Goal: Information Seeking & Learning: Learn about a topic

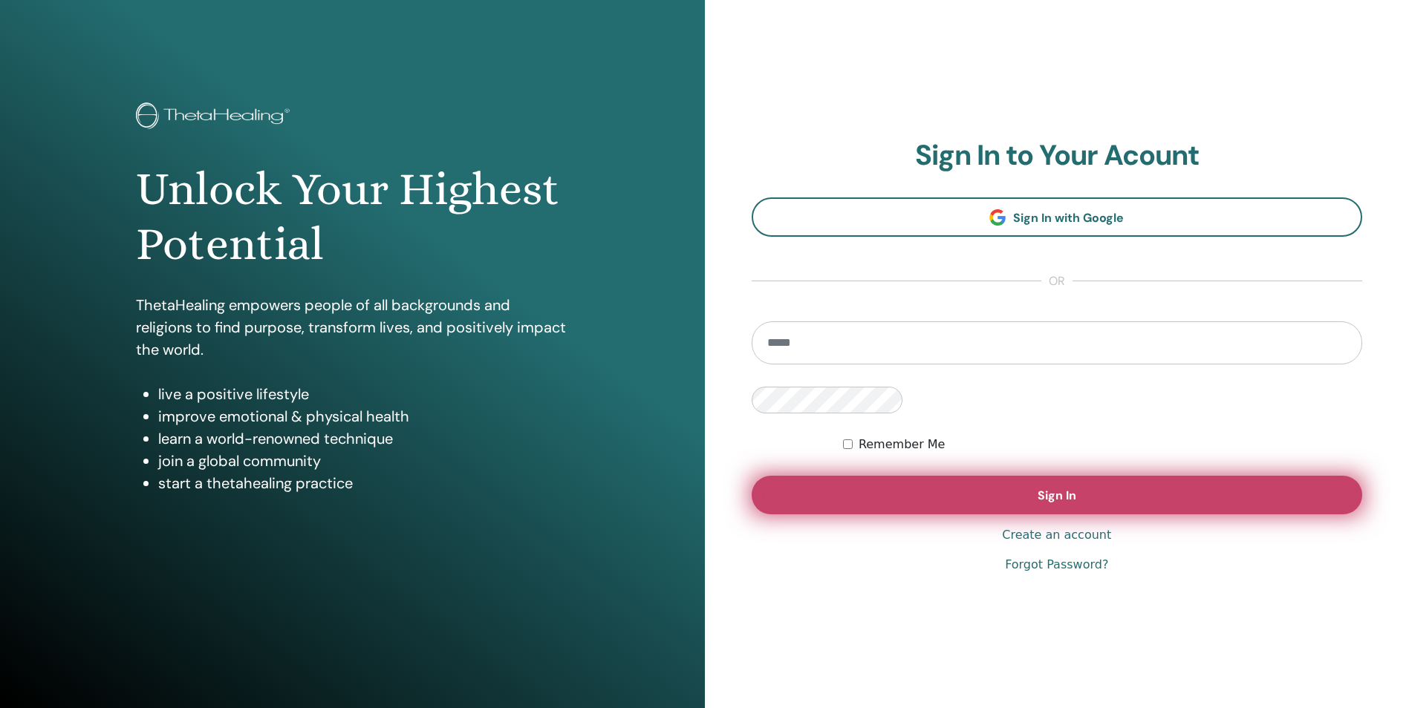
type input "**********"
click at [1037, 488] on span "Sign In" at bounding box center [1056, 496] width 39 height 16
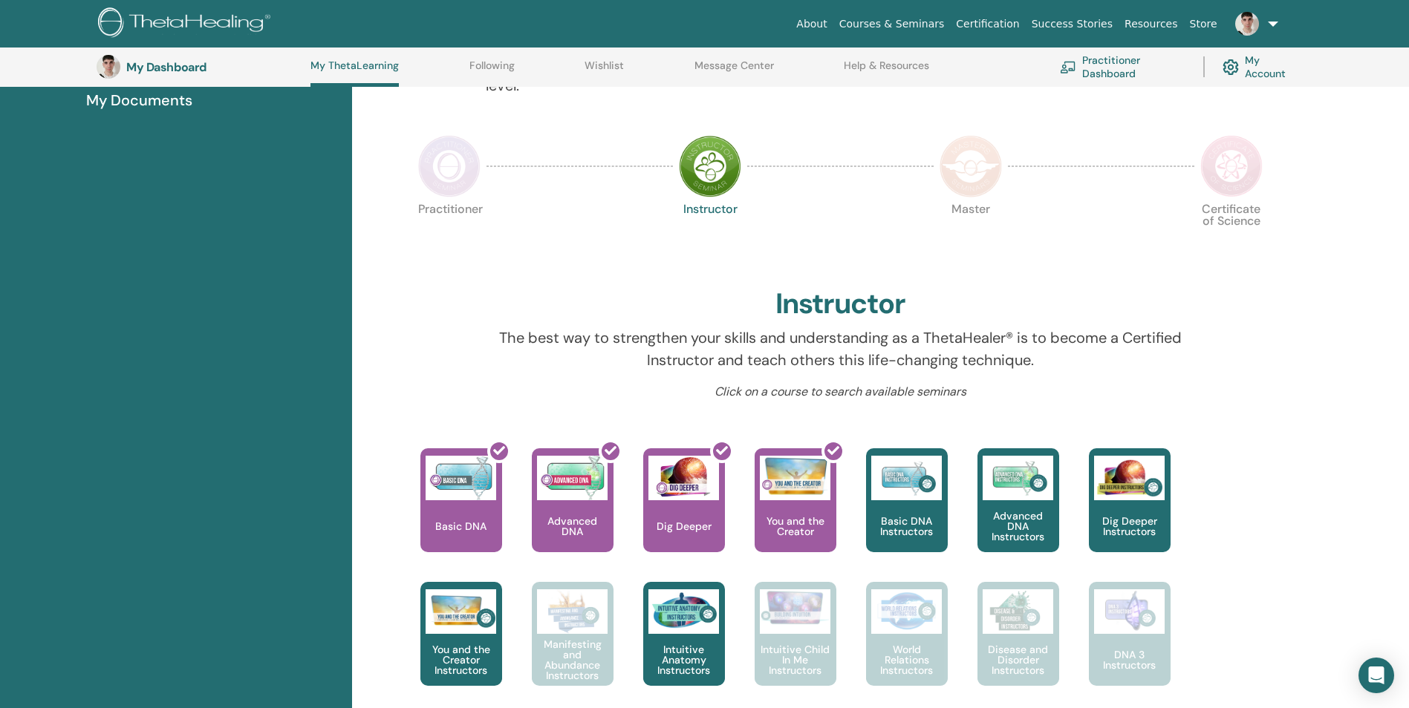
scroll to position [262, 0]
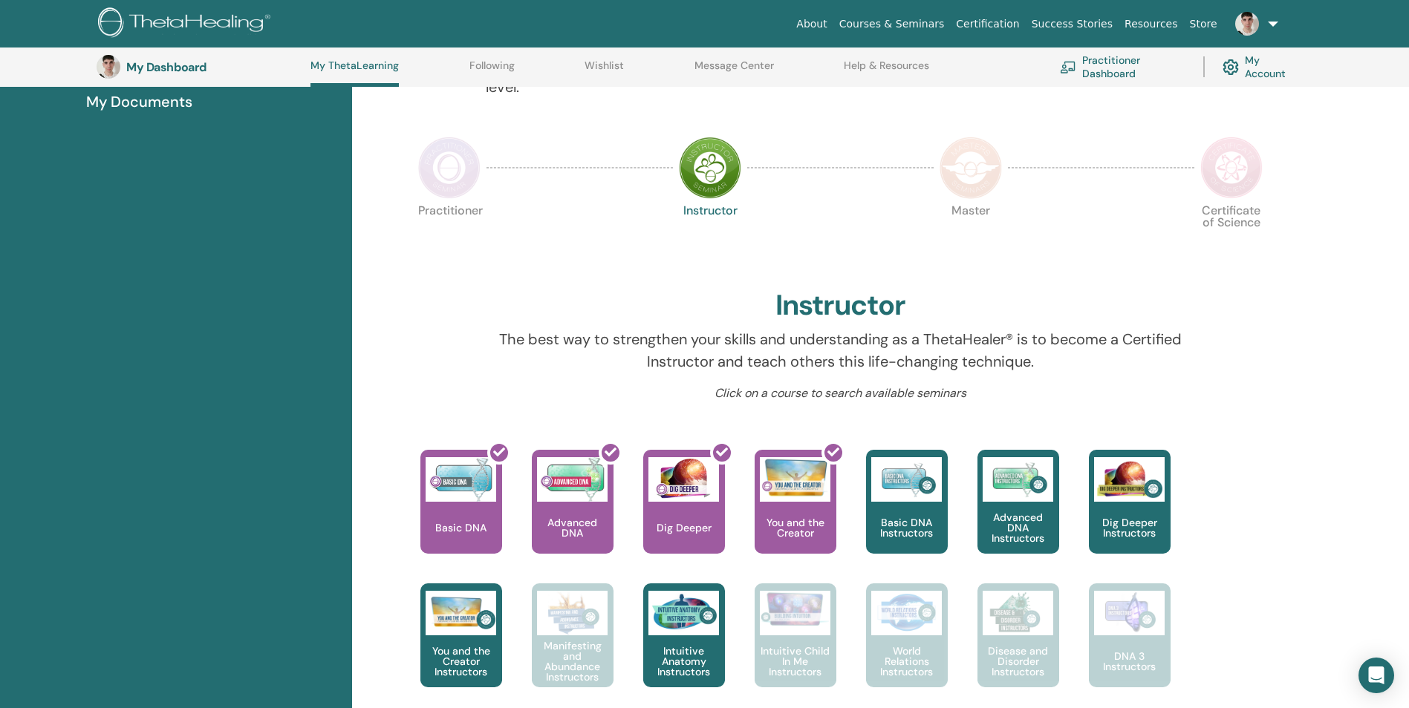
click at [983, 163] on img at bounding box center [970, 168] width 62 height 62
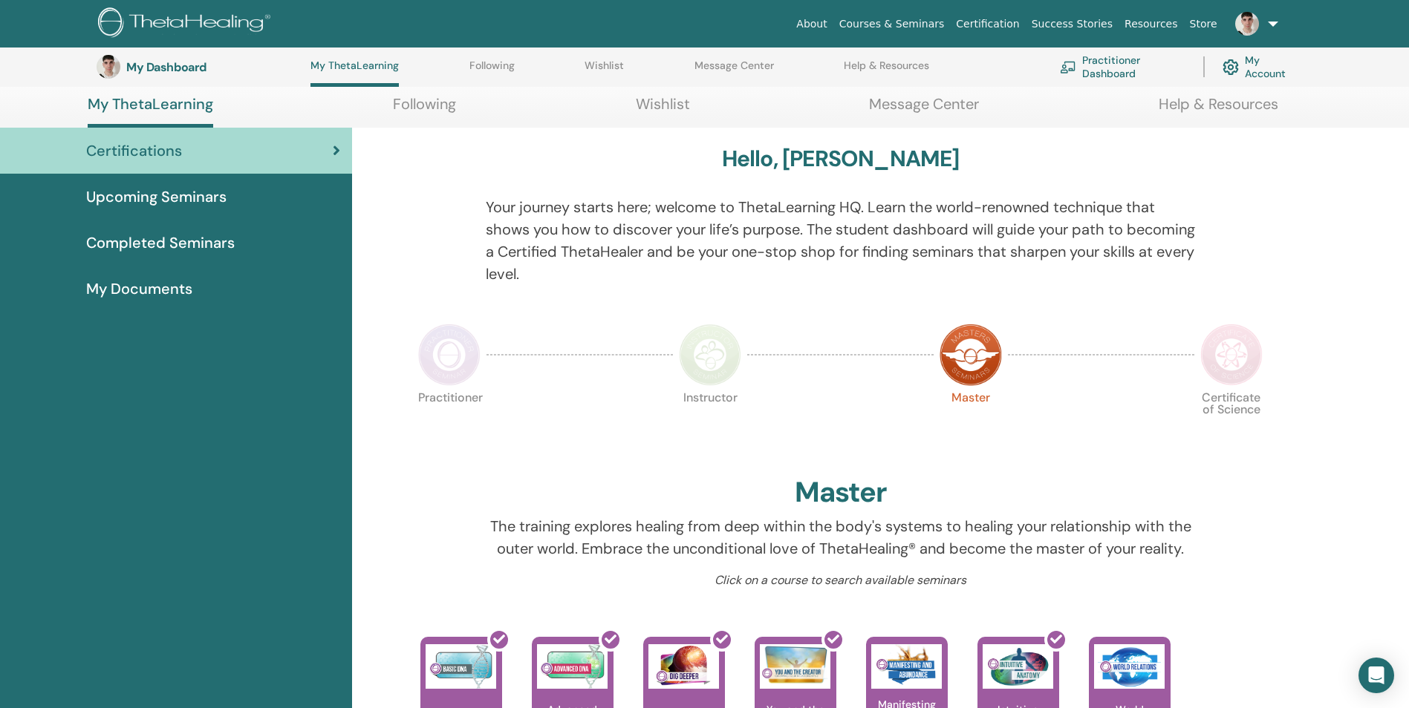
scroll to position [336, 0]
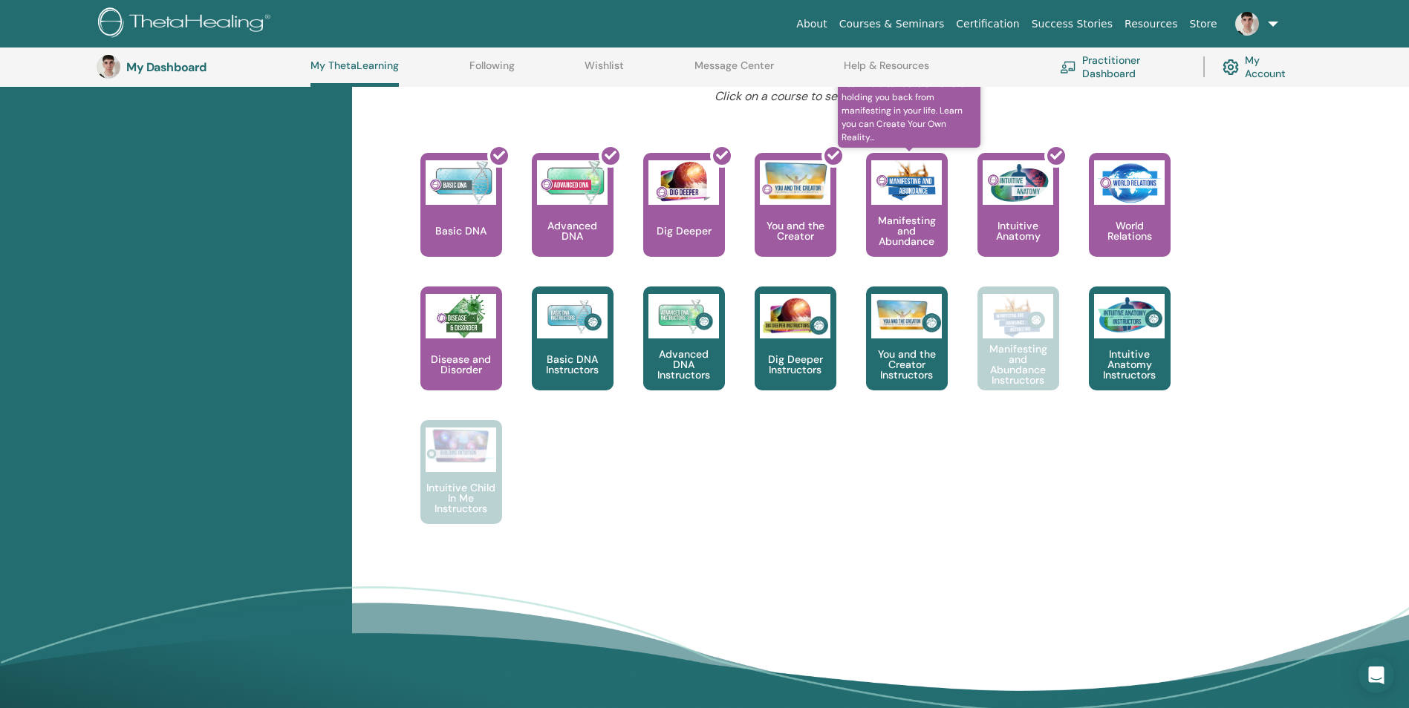
scroll to position [485, 0]
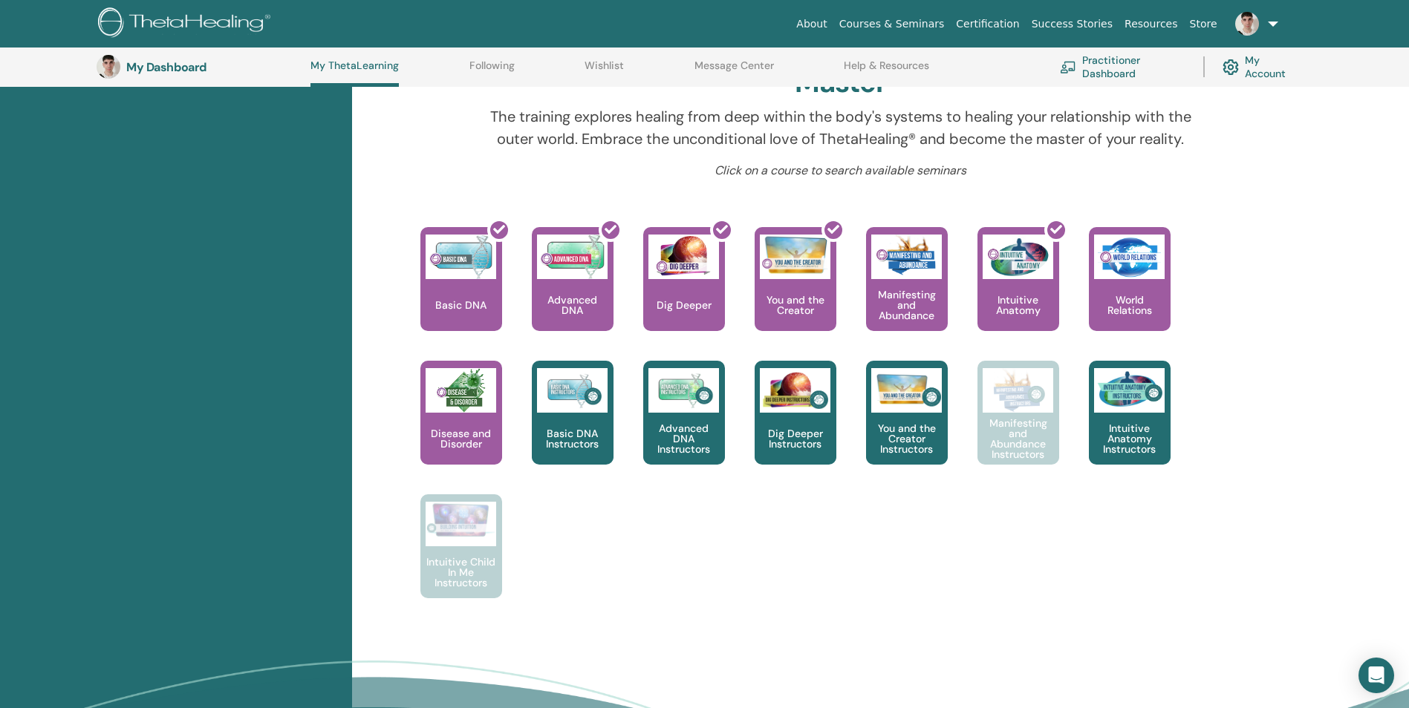
click at [770, 539] on div "This is where your ThetaHealing journey begins. This is the first seminar to ta…" at bounding box center [830, 427] width 878 height 401
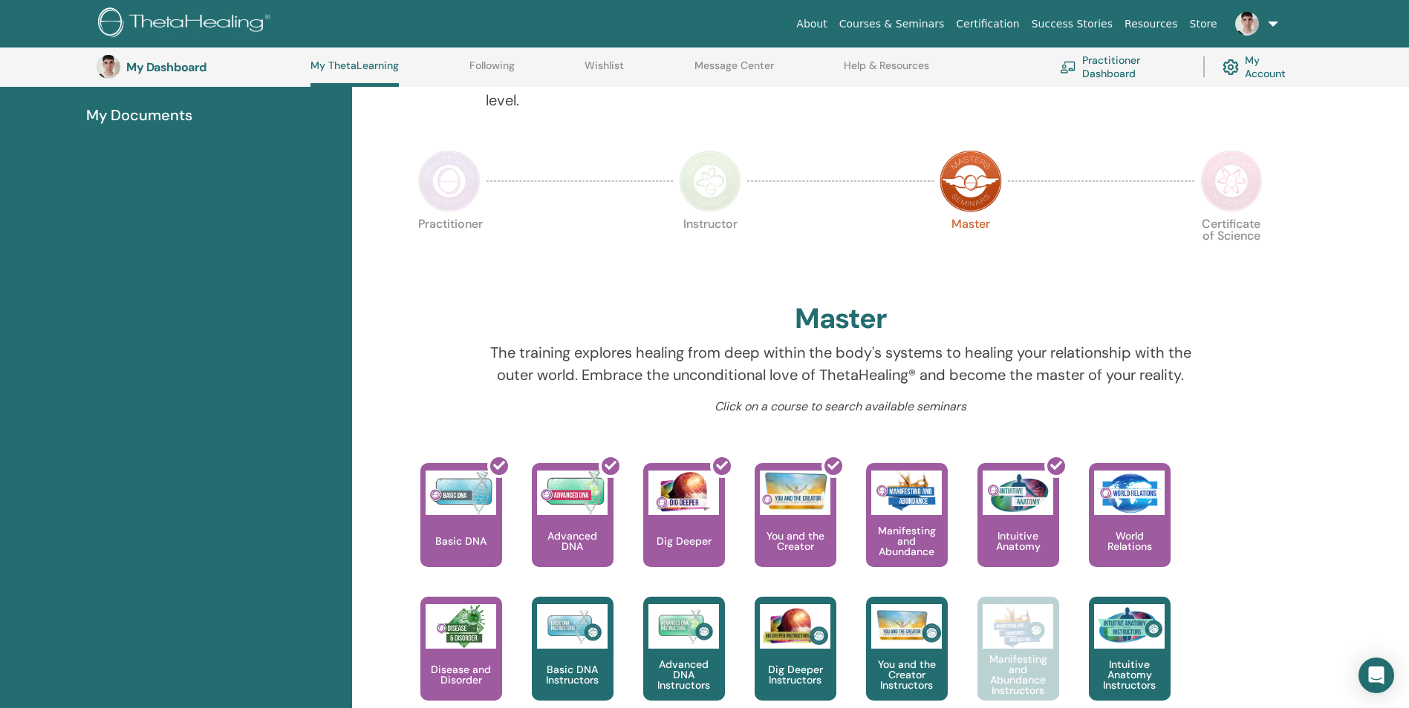
scroll to position [188, 0]
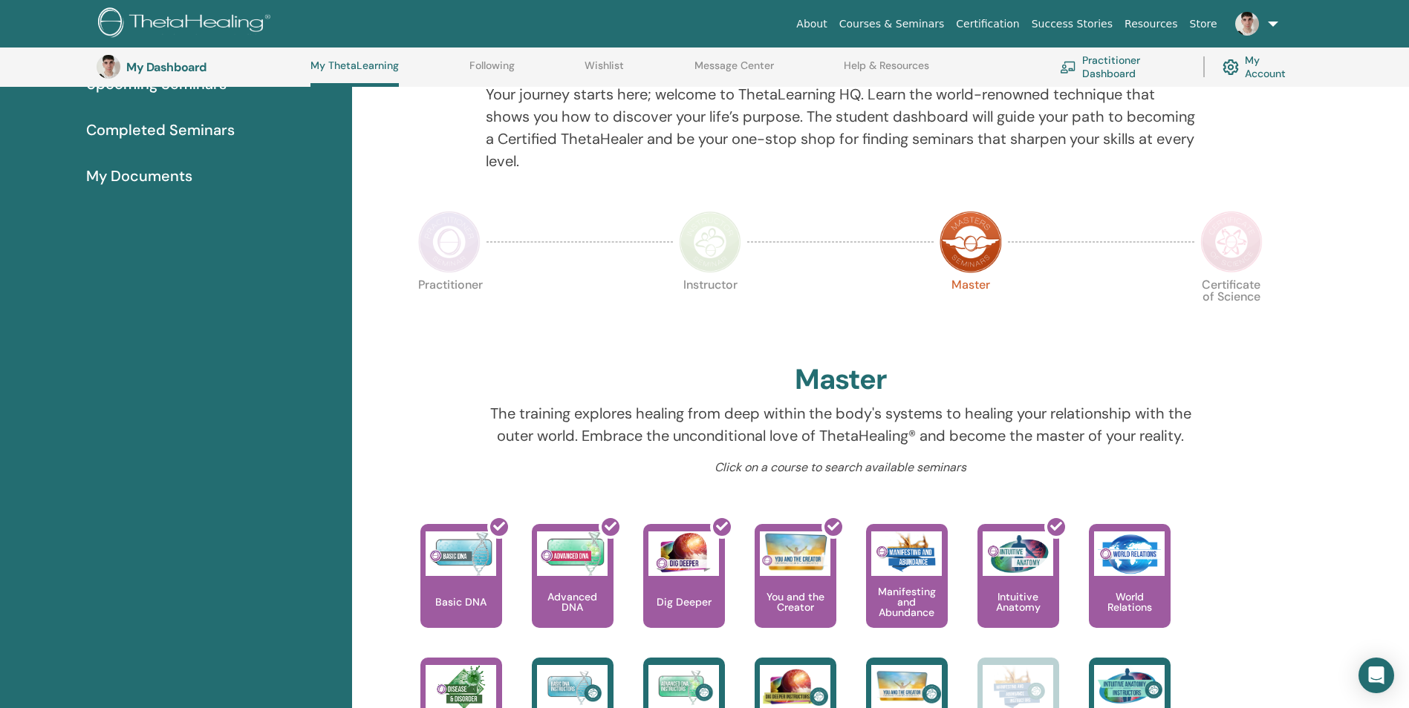
click at [1219, 255] on img at bounding box center [1231, 242] width 62 height 62
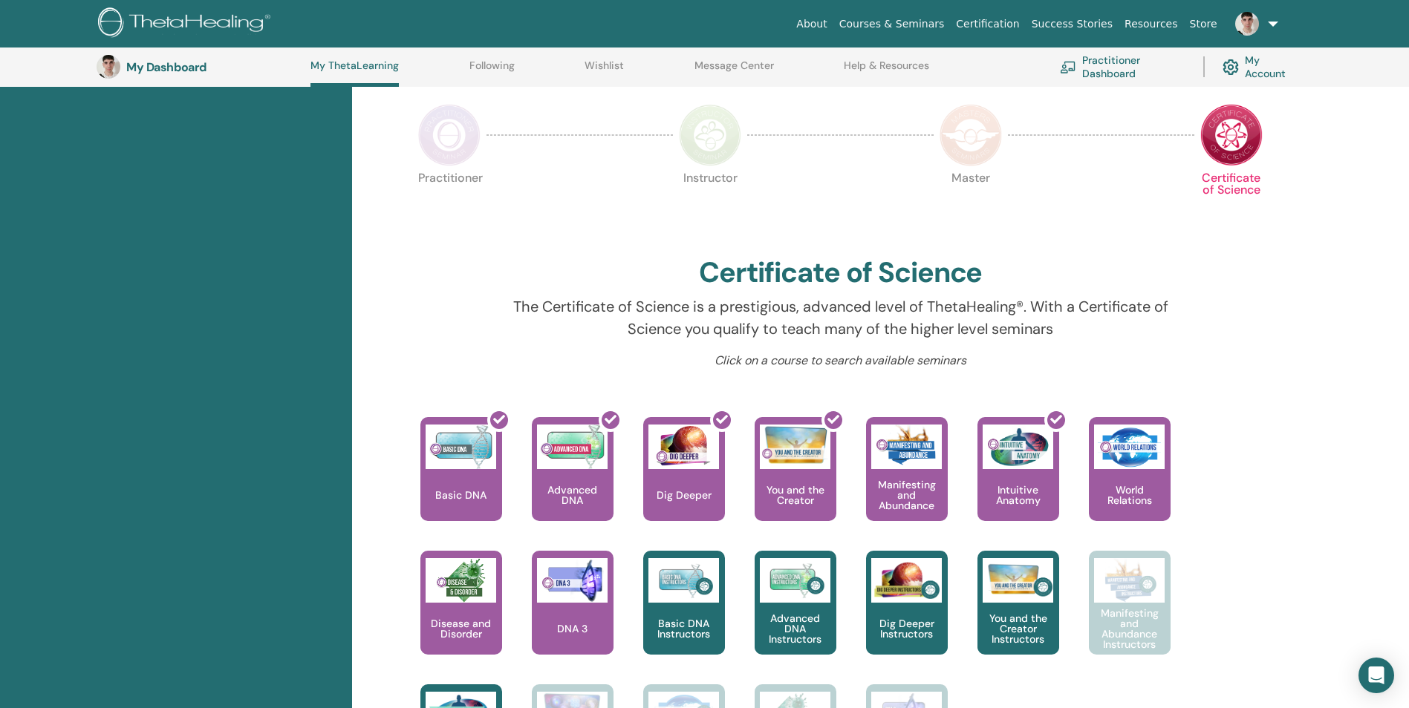
scroll to position [262, 0]
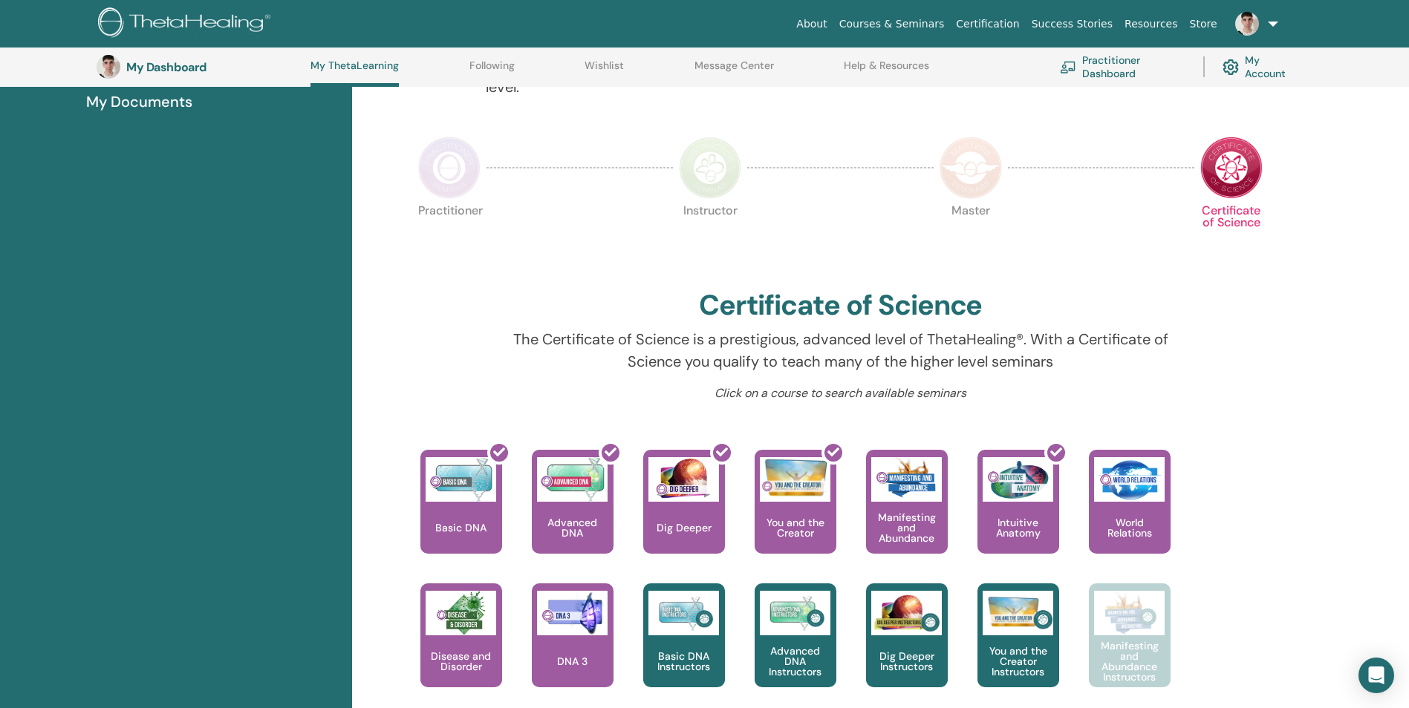
click at [454, 165] on img at bounding box center [449, 168] width 62 height 62
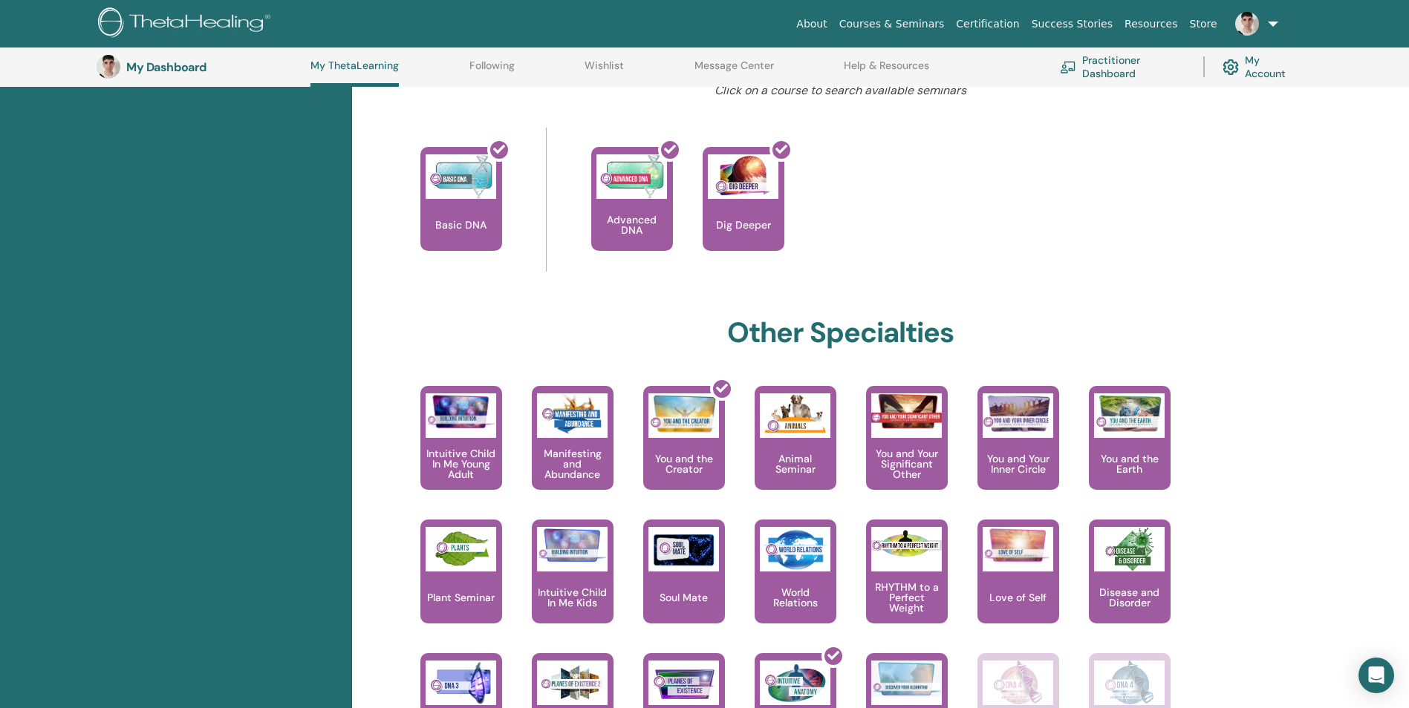
scroll to position [633, 0]
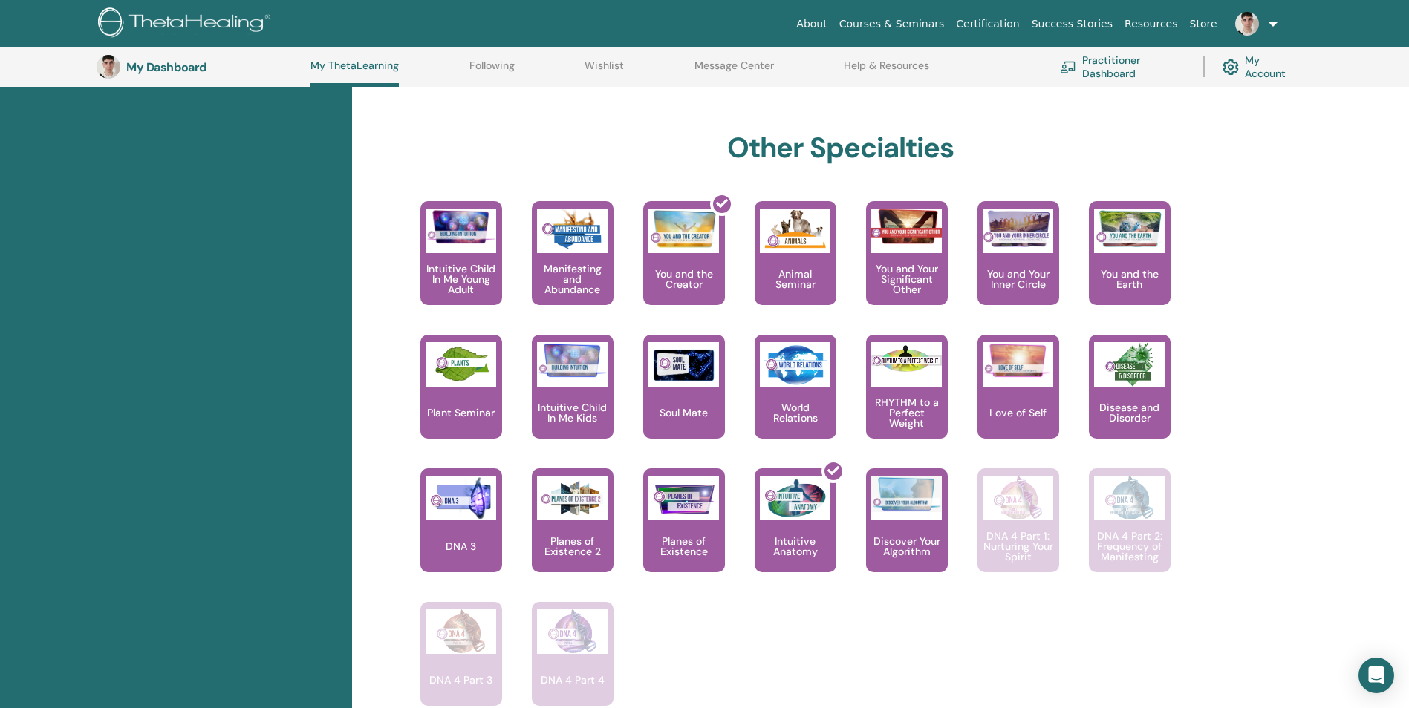
scroll to position [782, 0]
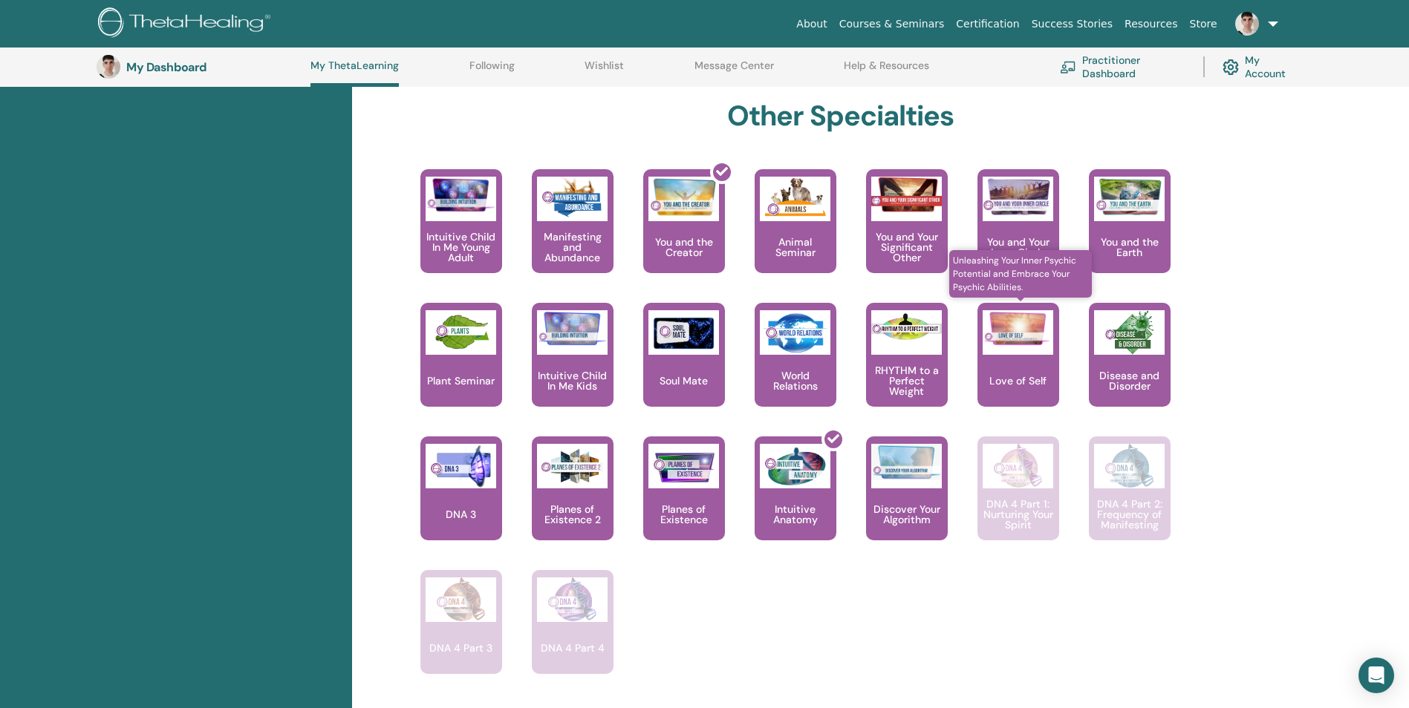
click at [982, 356] on div "Love of Self" at bounding box center [1018, 355] width 82 height 104
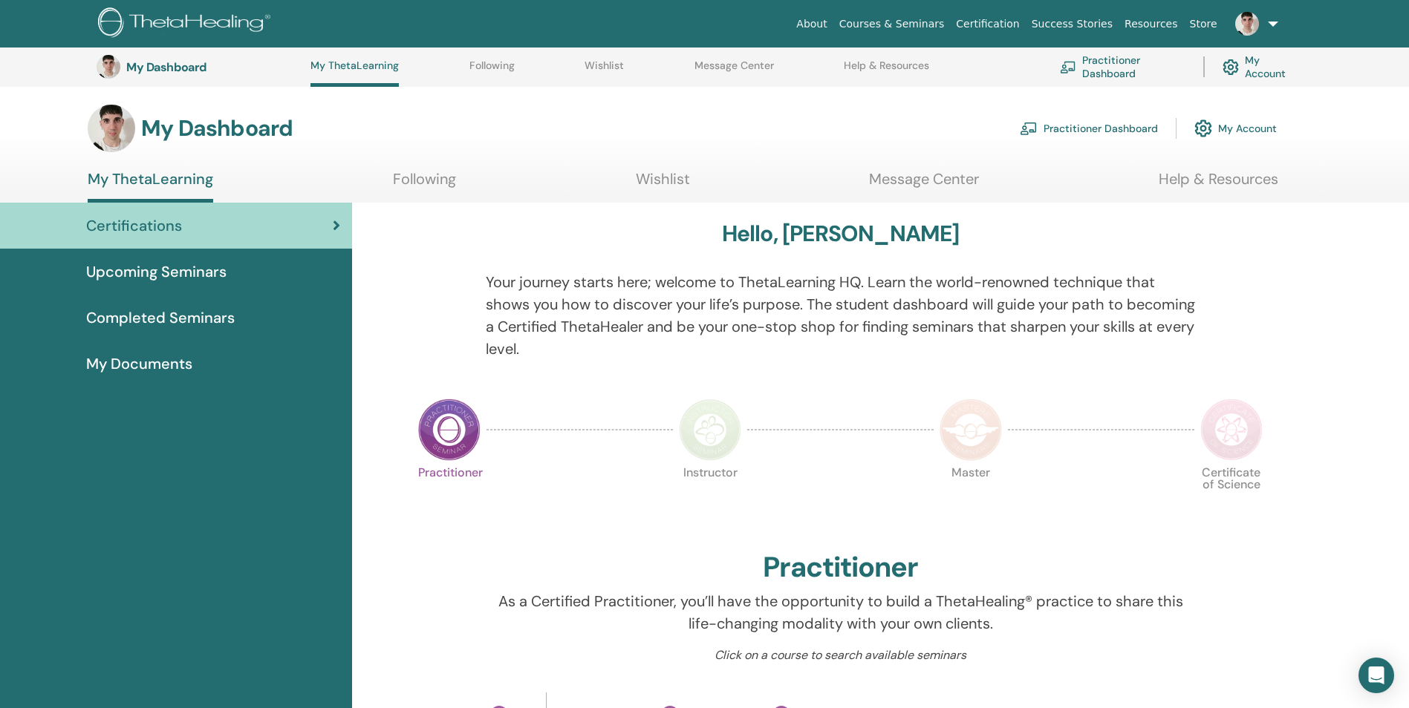
scroll to position [782, 0]
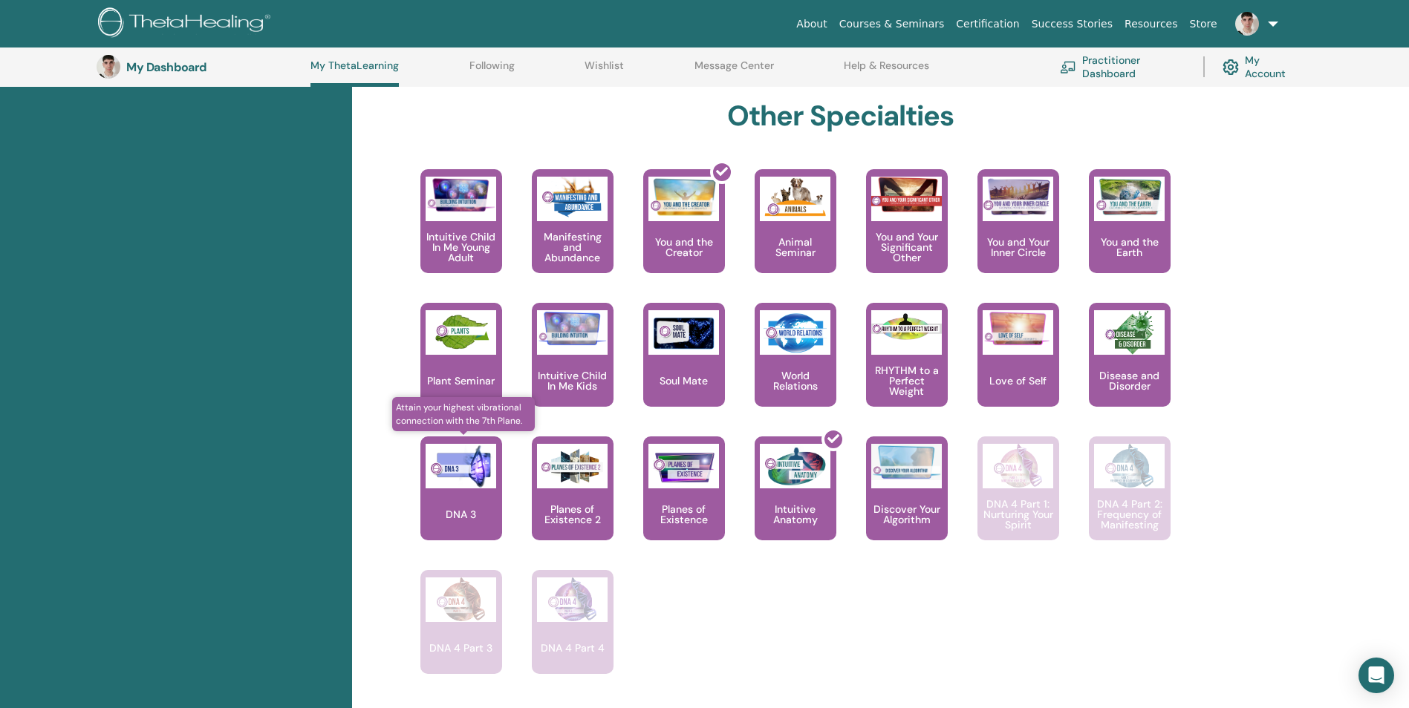
click at [434, 490] on div "DNA 3" at bounding box center [461, 489] width 82 height 104
